Goal: Find contact information: Find contact information

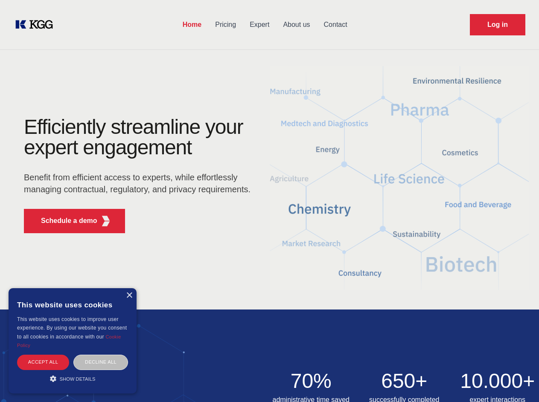
click at [269, 201] on div "Efficiently streamline your expert engagement Benefit from efficient access to …" at bounding box center [139, 178] width 259 height 123
click at [64, 221] on p "Schedule a demo" at bounding box center [69, 221] width 56 height 10
click at [129, 296] on div "× This website uses cookies This website uses cookies to improve user experienc…" at bounding box center [73, 340] width 128 height 105
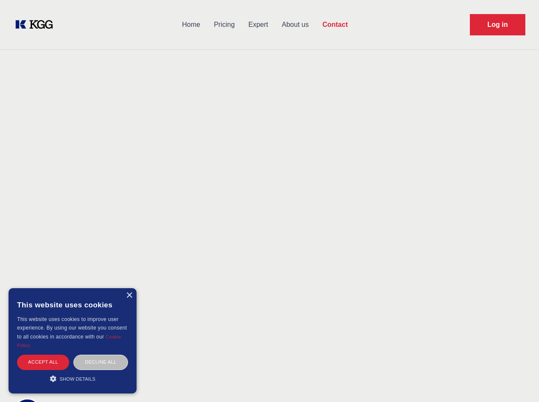
click at [43, 362] on div "Accept all" at bounding box center [43, 362] width 52 height 15
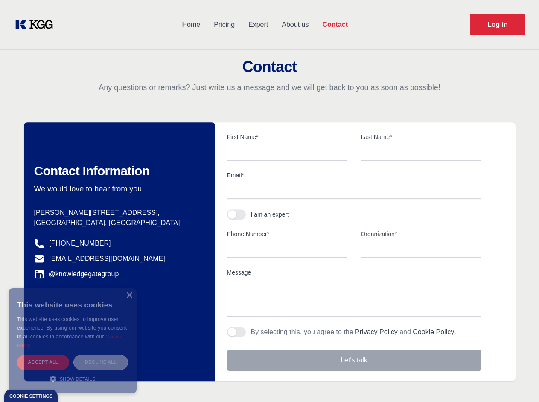
click at [101, 362] on div "Decline all" at bounding box center [100, 362] width 55 height 15
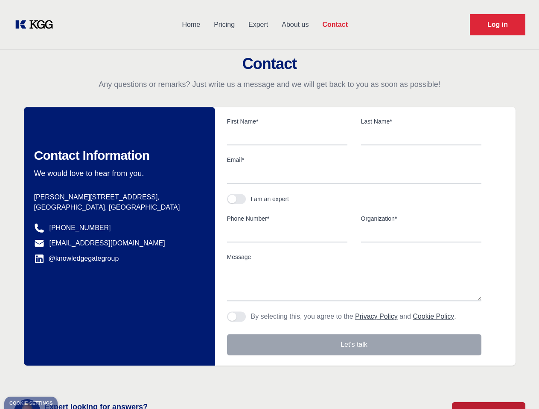
click at [73, 379] on main "Contact Any questions or remarks? Just write us a message and we will get back …" at bounding box center [269, 222] width 539 height 444
